Goal: Information Seeking & Learning: Learn about a topic

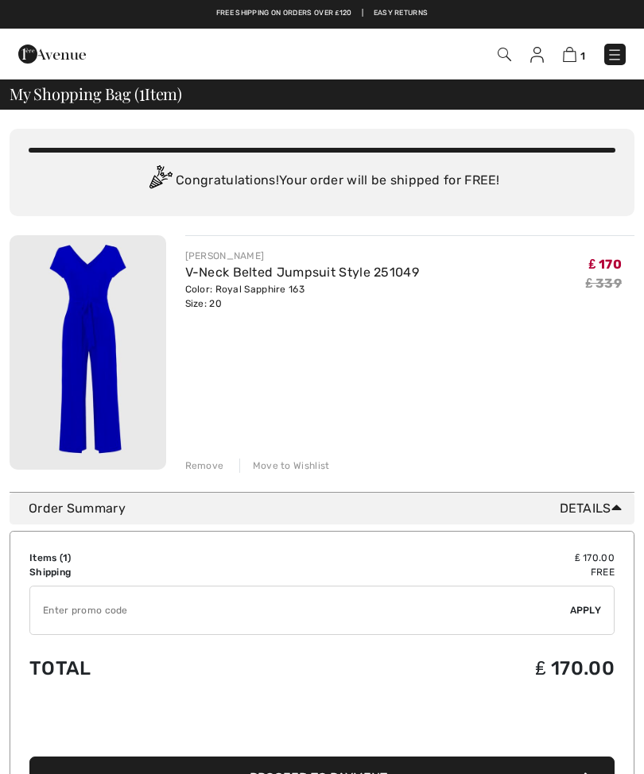
click at [615, 56] on img at bounding box center [614, 55] width 16 height 16
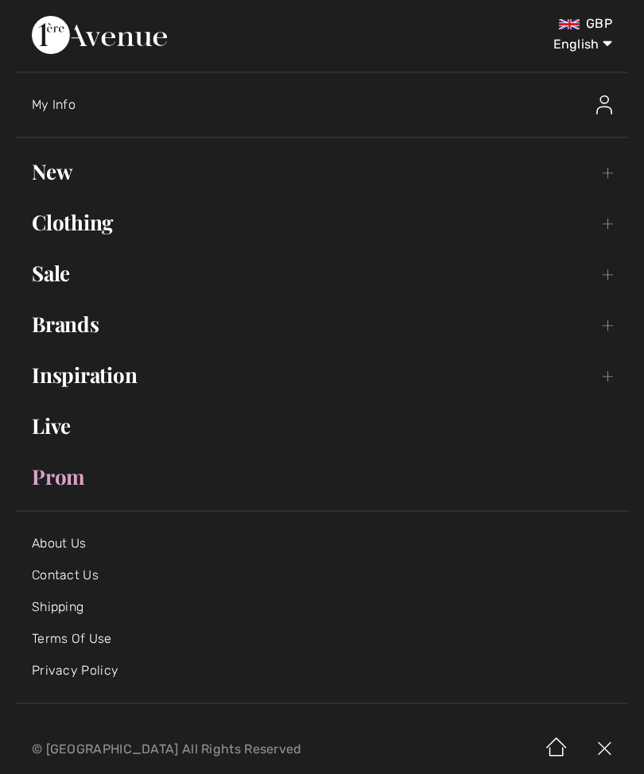
click at [57, 289] on link "Sale Toggle submenu" at bounding box center [322, 273] width 612 height 35
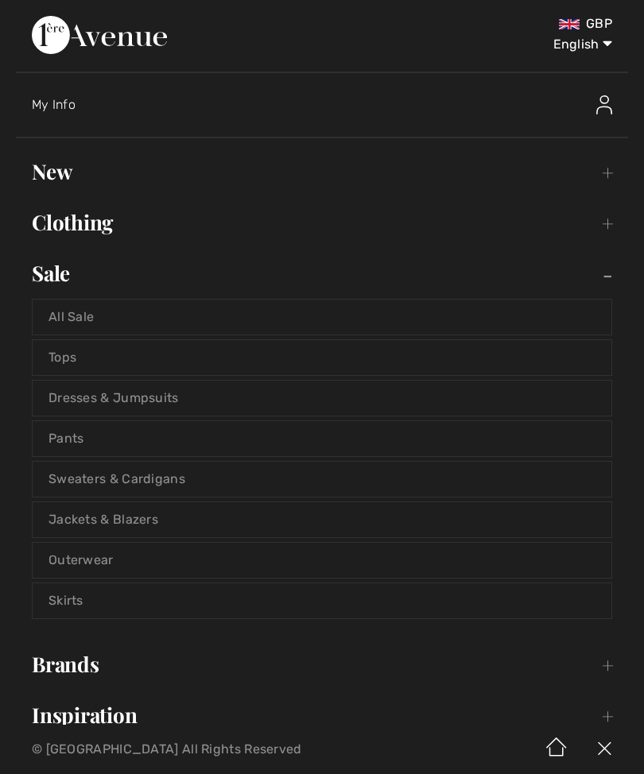
click at [173, 388] on link "Dresses & Jumpsuits" at bounding box center [322, 398] width 578 height 35
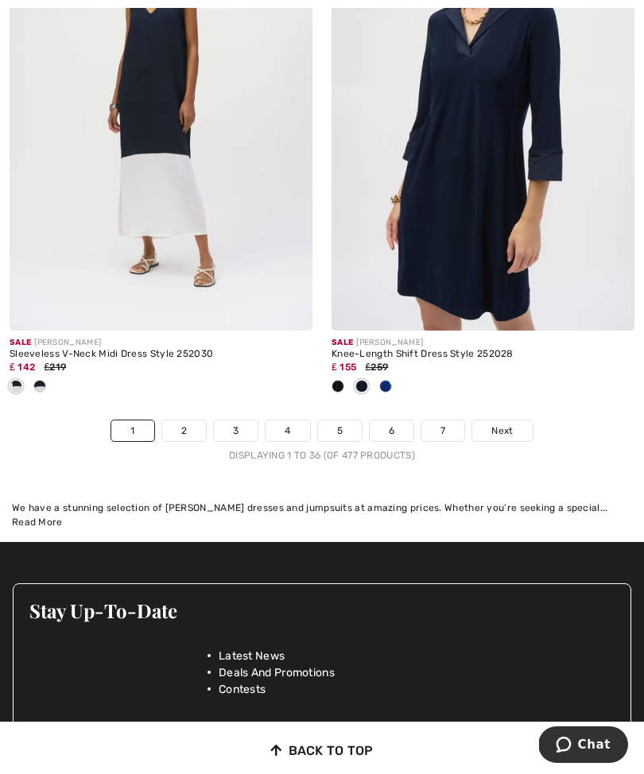
scroll to position [9701, 0]
click at [193, 421] on link "2" at bounding box center [184, 431] width 44 height 21
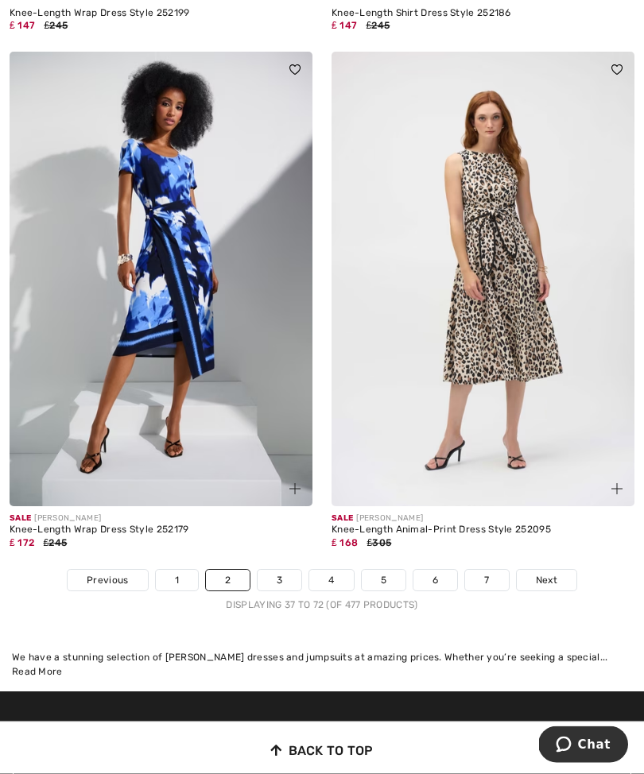
scroll to position [9341, 0]
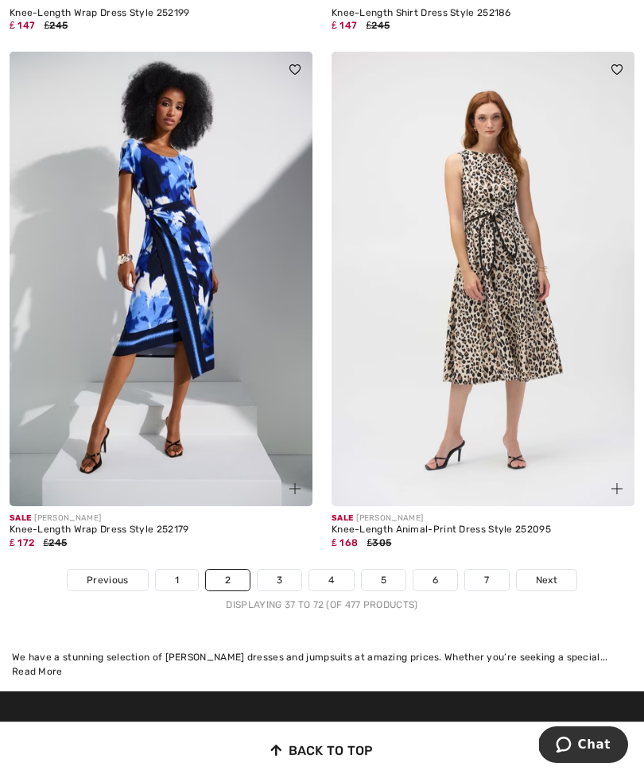
click at [552, 570] on link "Next" at bounding box center [547, 580] width 60 height 21
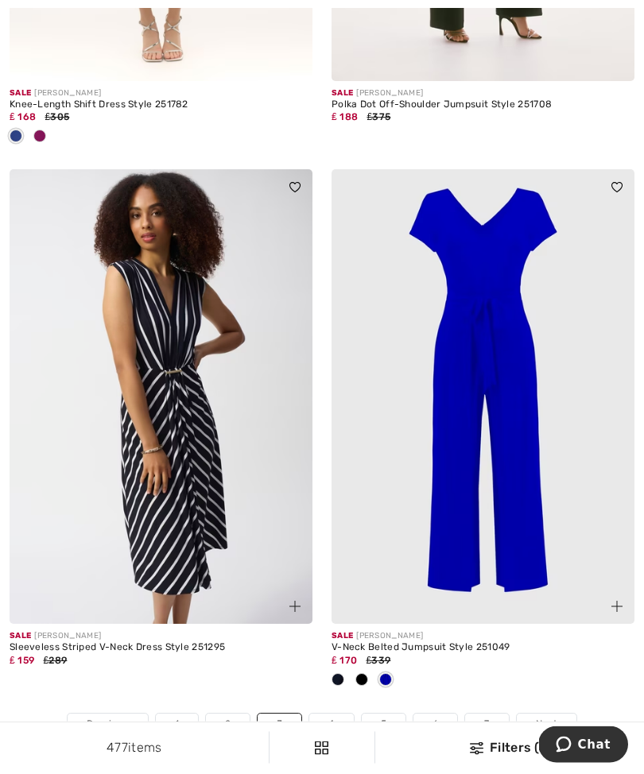
scroll to position [9512, 0]
click at [548, 717] on span "Next" at bounding box center [546, 724] width 21 height 14
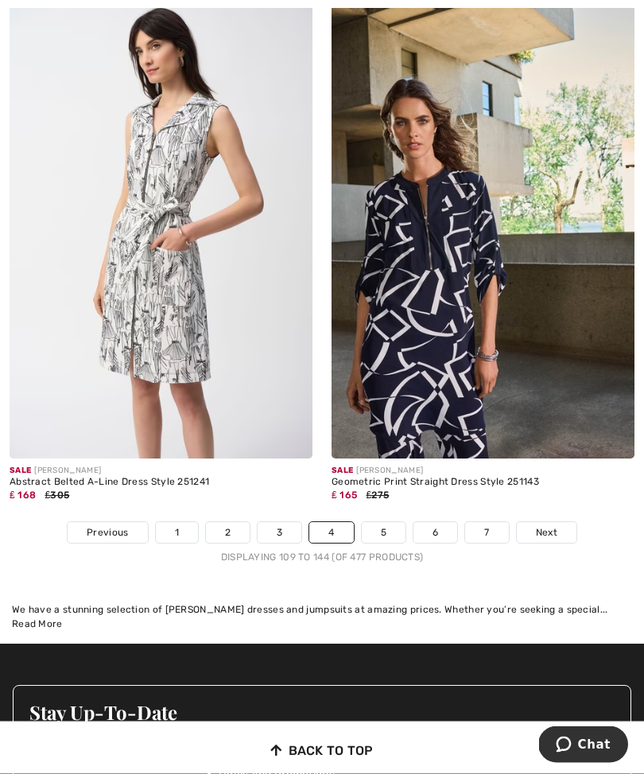
scroll to position [9415, 0]
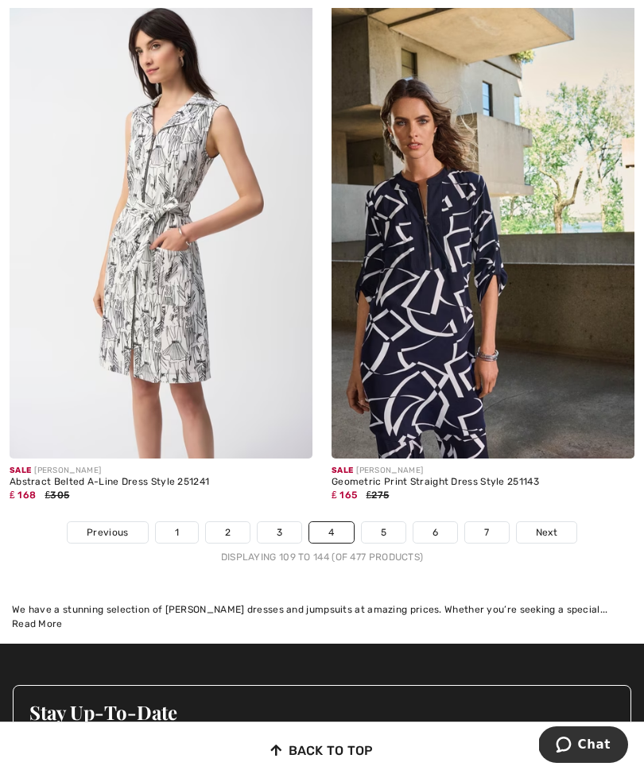
click at [556, 525] on span "Next" at bounding box center [546, 532] width 21 height 14
click at [555, 525] on span "Next" at bounding box center [546, 532] width 21 height 14
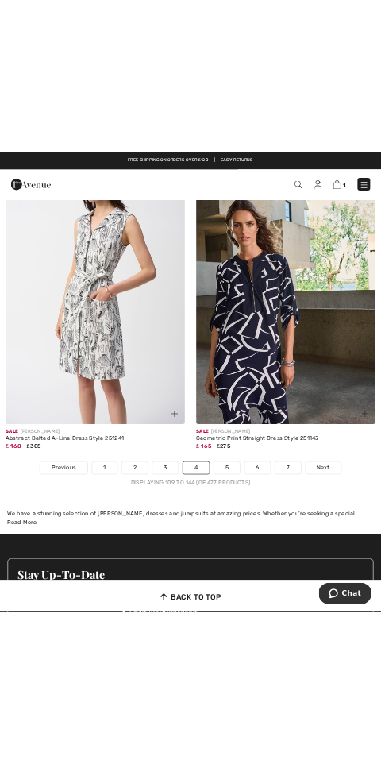
scroll to position [6100, 0]
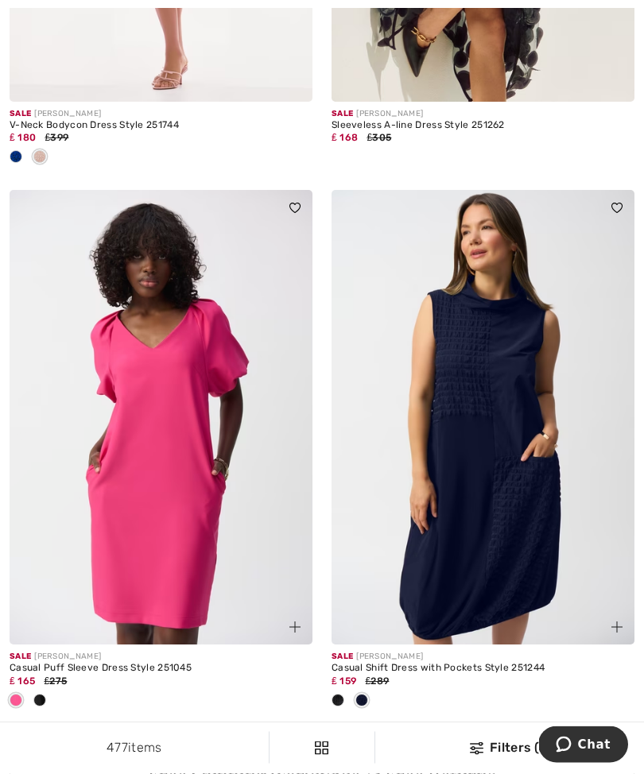
scroll to position [2656, 0]
